Goal: Contribute content: Add original content to the website for others to see

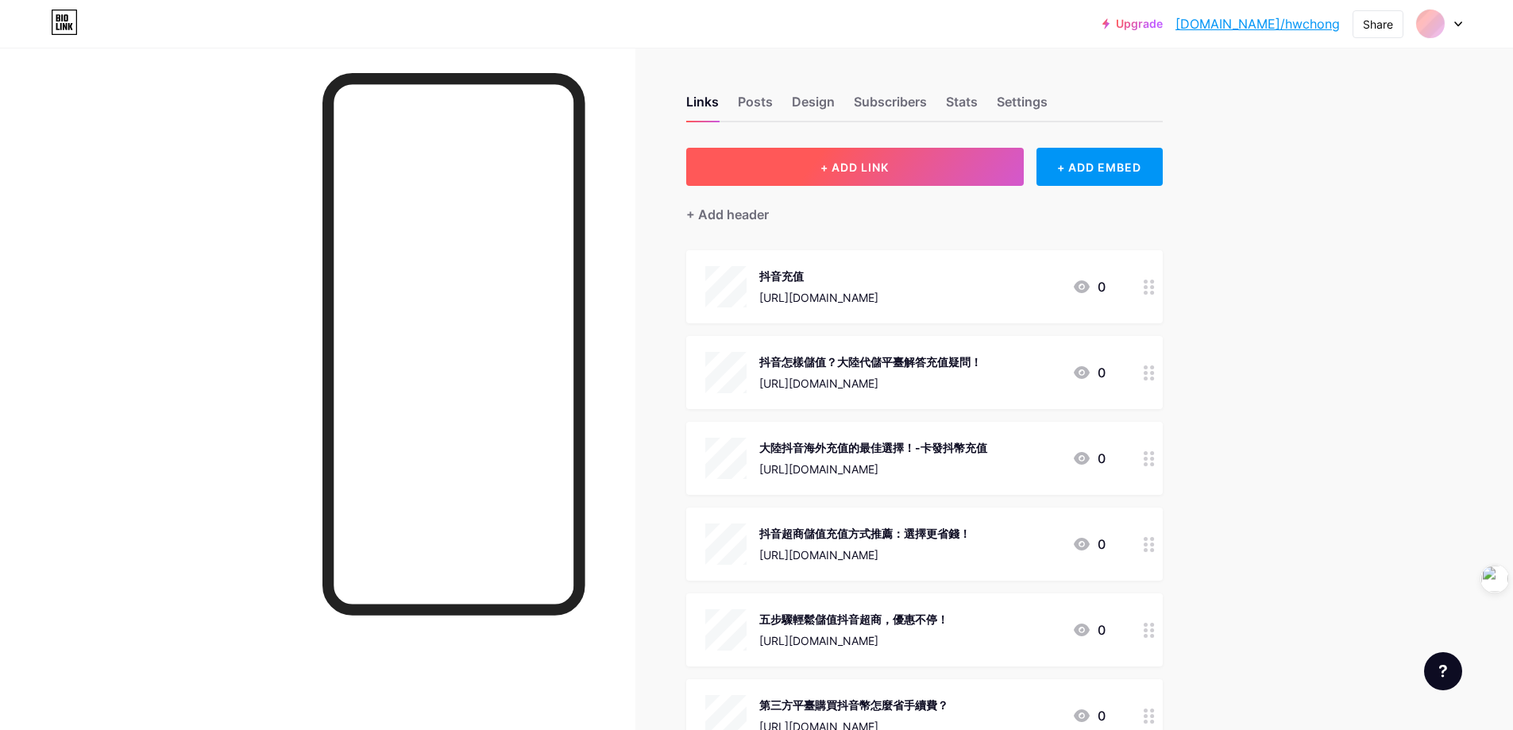
click at [924, 174] on button "+ ADD LINK" at bounding box center [855, 167] width 338 height 38
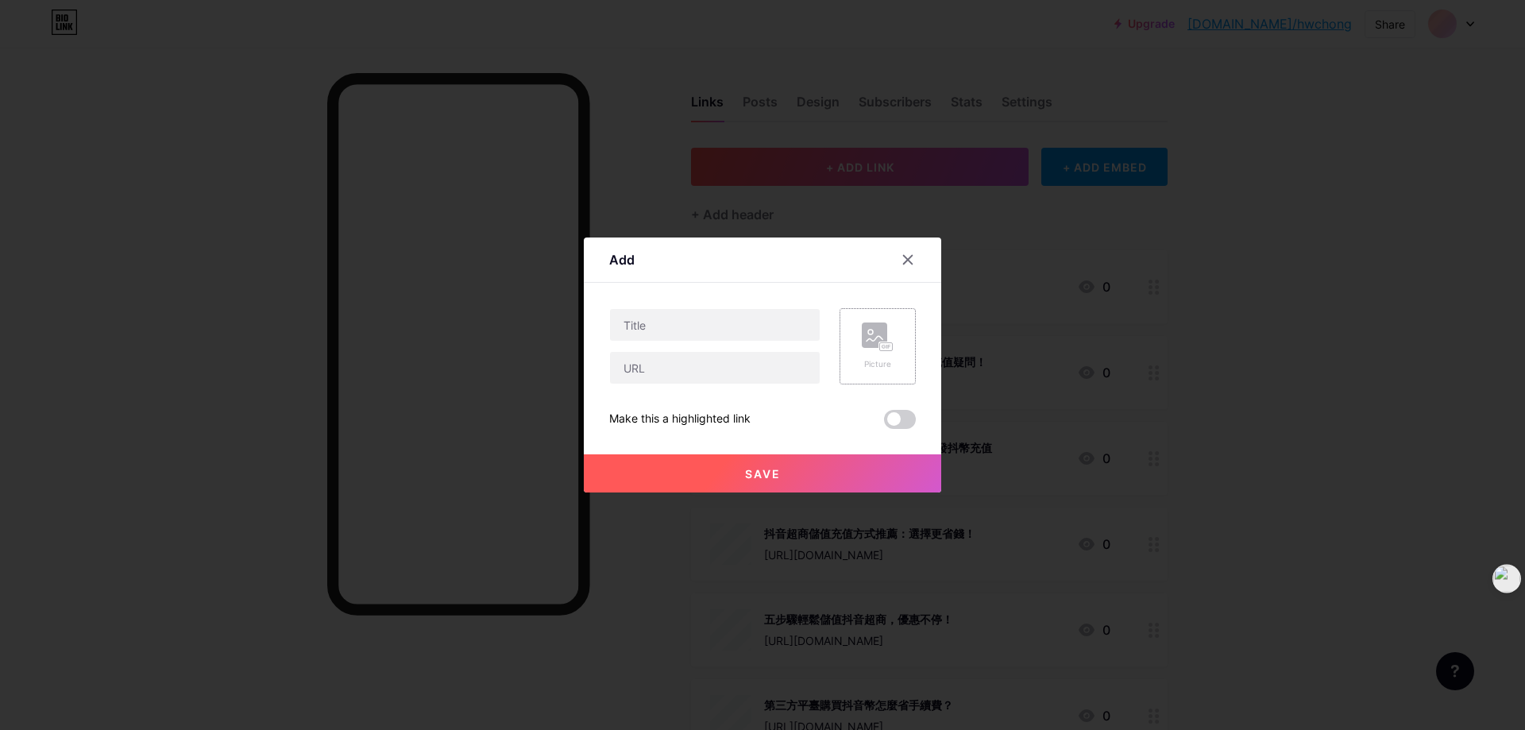
click at [892, 341] on icon at bounding box center [878, 336] width 32 height 29
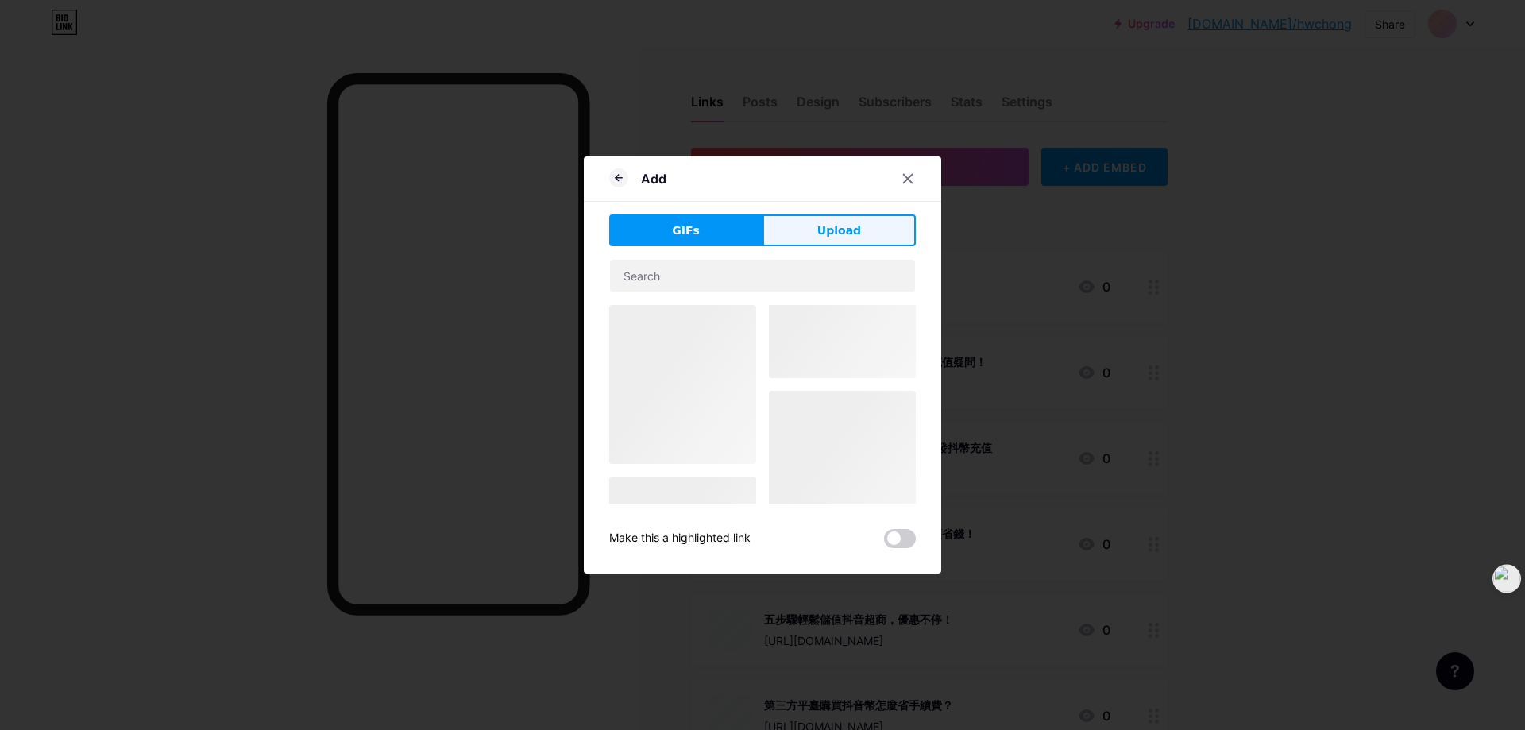
click at [827, 233] on span "Upload" at bounding box center [839, 230] width 44 height 17
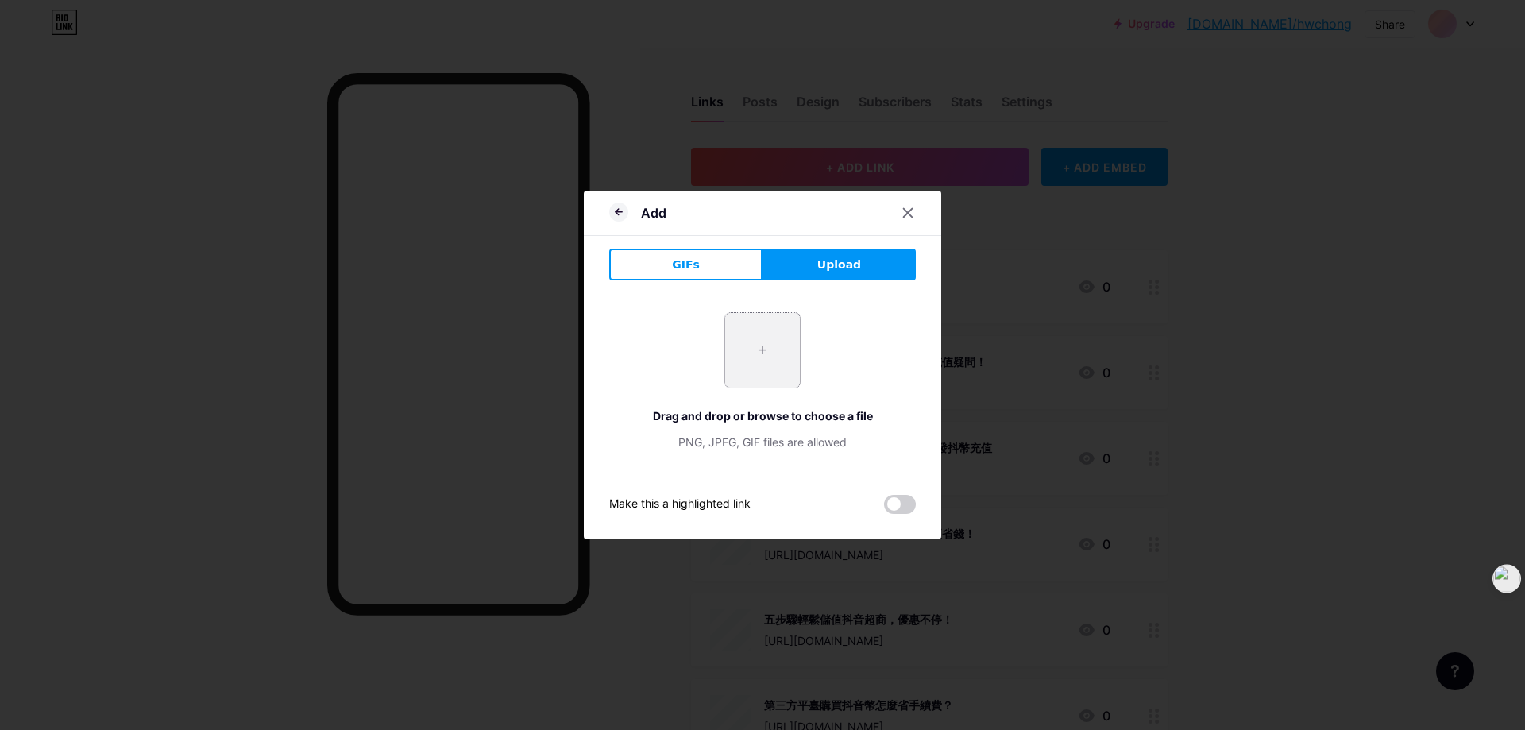
click at [771, 353] on input "file" at bounding box center [762, 350] width 75 height 75
type input "C:\fakepath\海外抖音代充.jpg"
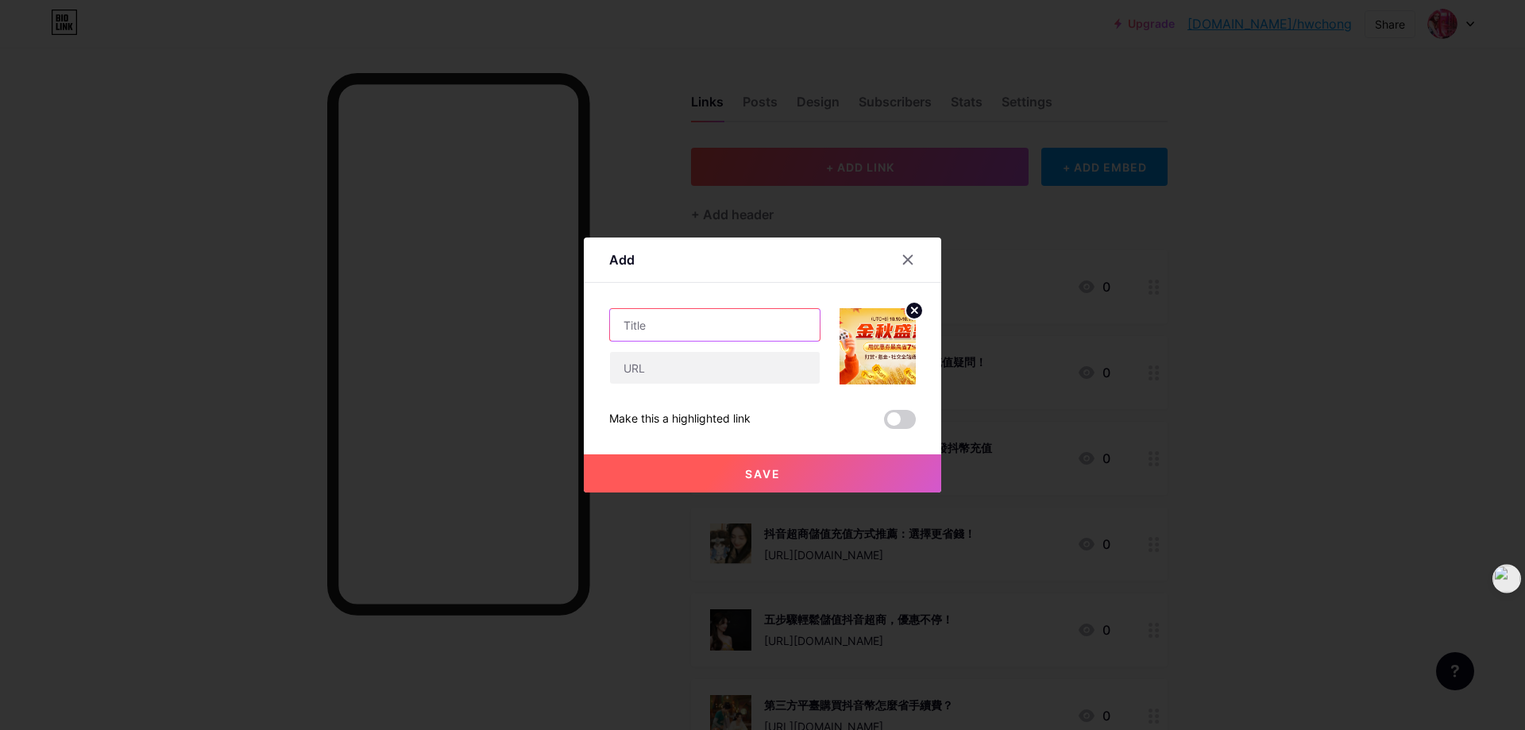
click at [719, 330] on input "text" at bounding box center [715, 325] width 210 height 32
paste input "抖音充值香港大促：FPS+支付宝HK 92折再返3%"
type input "抖音充值香港大促：FPS+支付宝HK 92折再返3%"
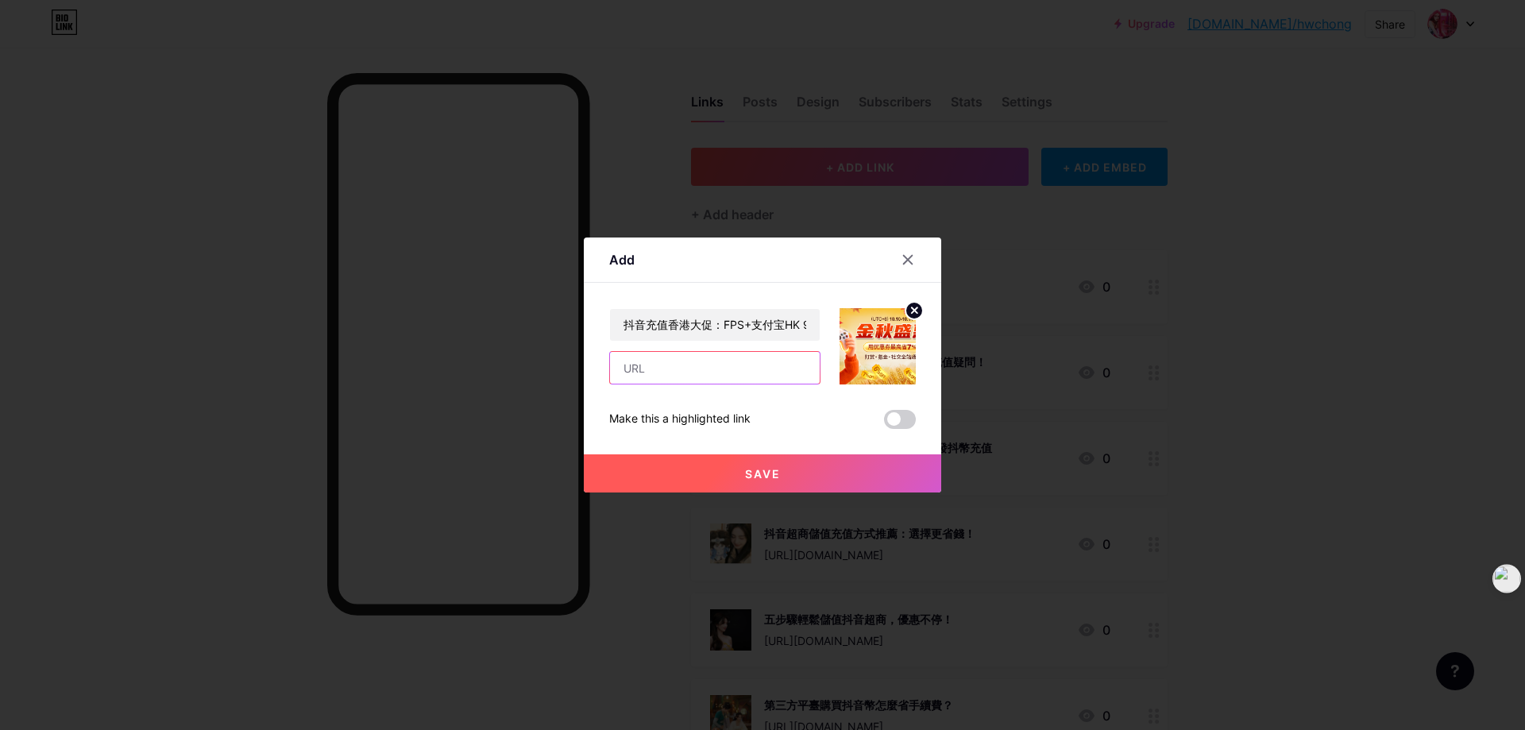
click at [659, 376] on input "text" at bounding box center [715, 368] width 210 height 32
paste input "[URL][DOMAIN_NAME]"
type input "[URL][DOMAIN_NAME]"
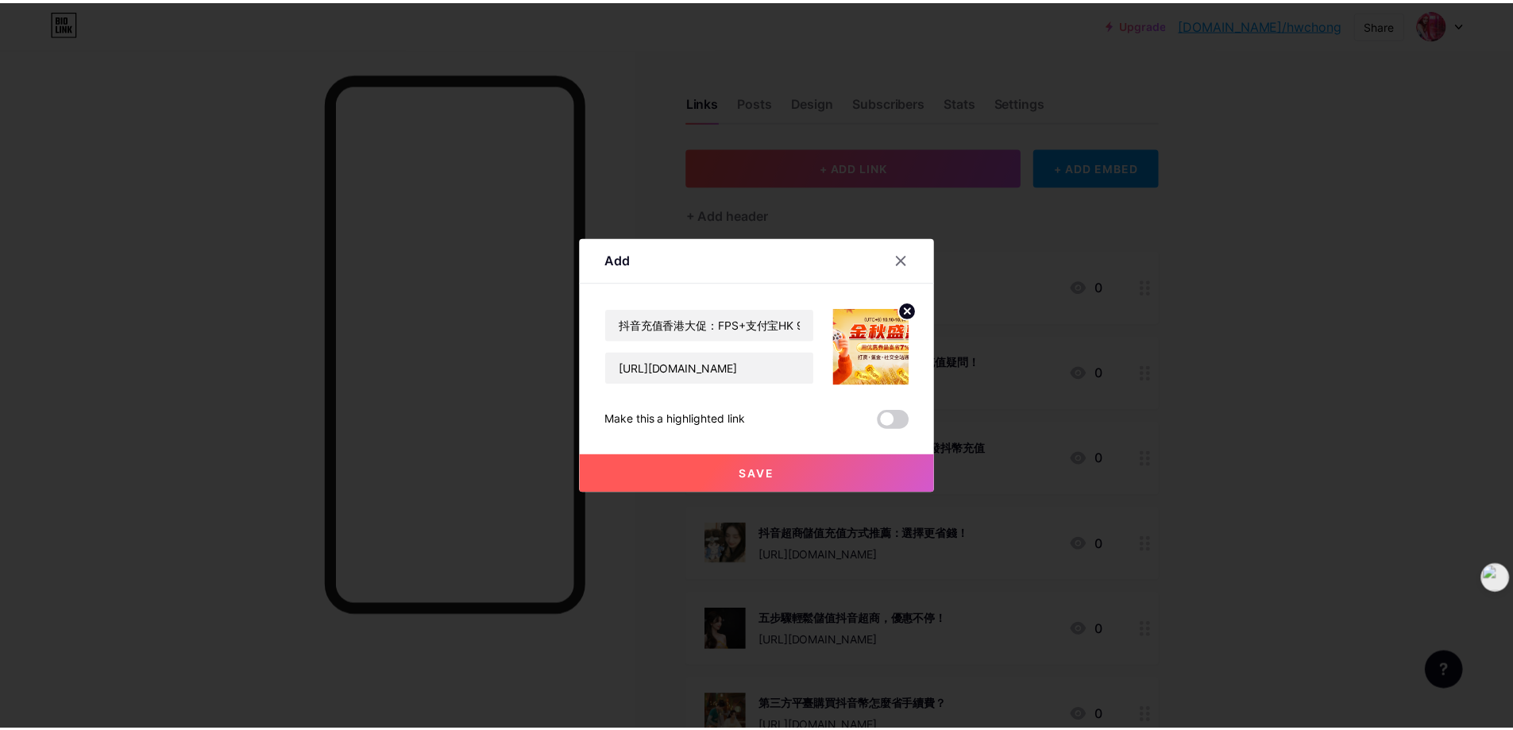
scroll to position [0, 0]
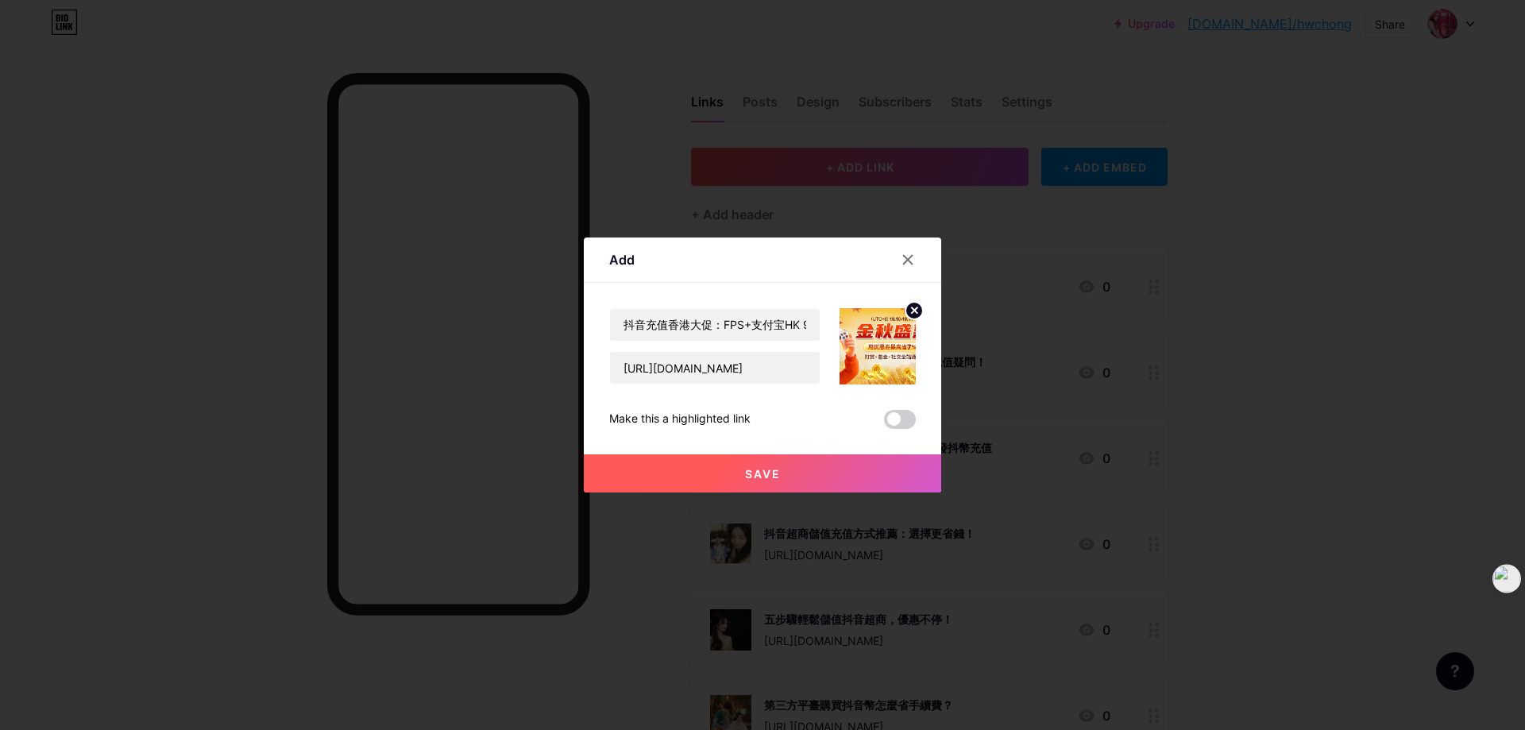
click at [723, 475] on button "Save" at bounding box center [762, 473] width 357 height 38
click at [771, 473] on span "Save" at bounding box center [763, 474] width 36 height 14
